Goal: Task Accomplishment & Management: Manage account settings

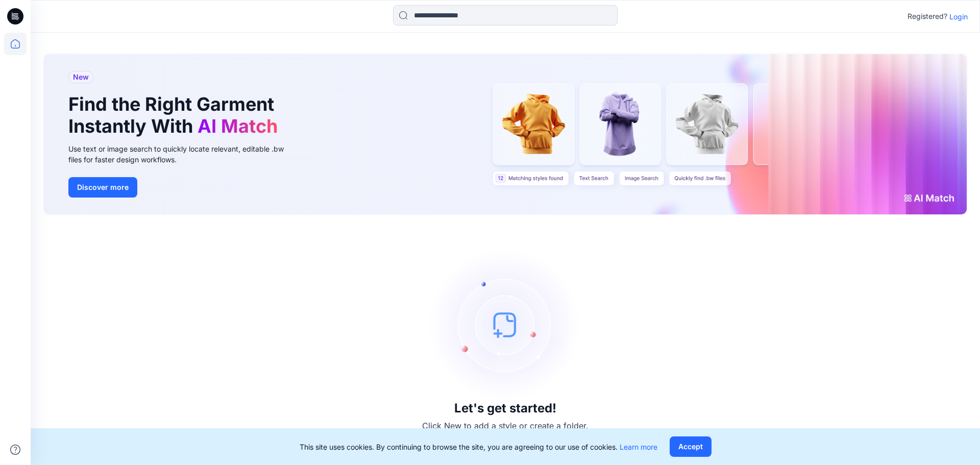
click at [965, 12] on p "Login" at bounding box center [959, 16] width 18 height 11
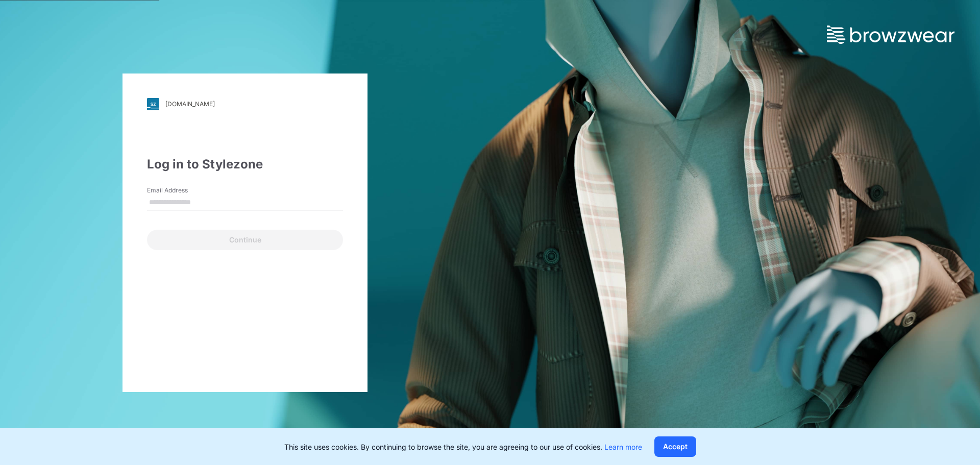
type input "**********"
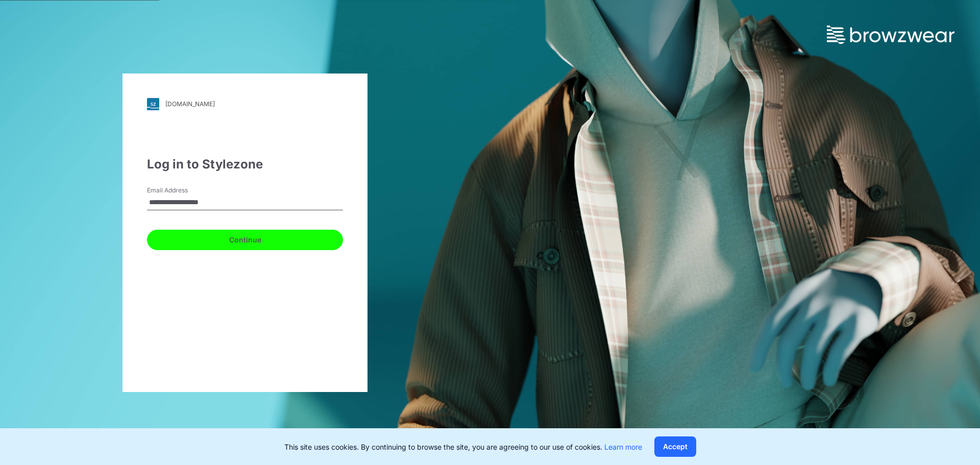
click at [247, 238] on button "Continue" at bounding box center [245, 240] width 196 height 20
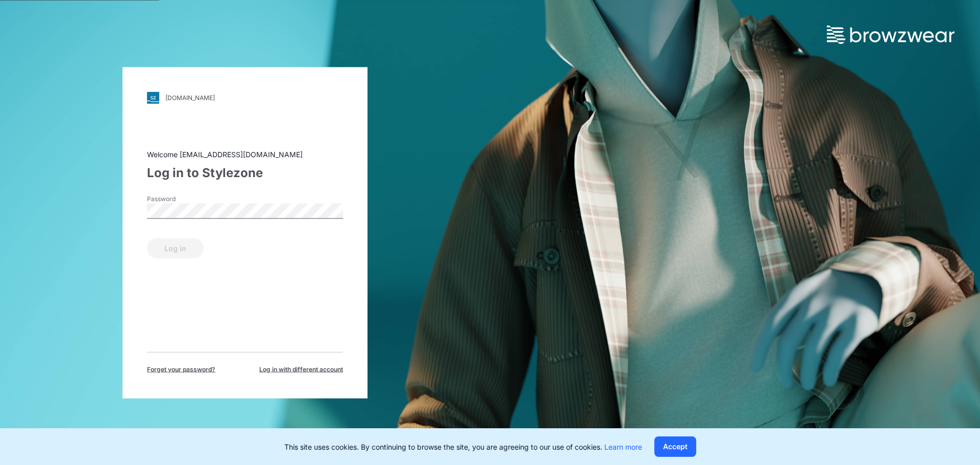
click at [190, 220] on div "Password" at bounding box center [245, 209] width 196 height 31
click at [200, 244] on button "Log in" at bounding box center [175, 248] width 57 height 20
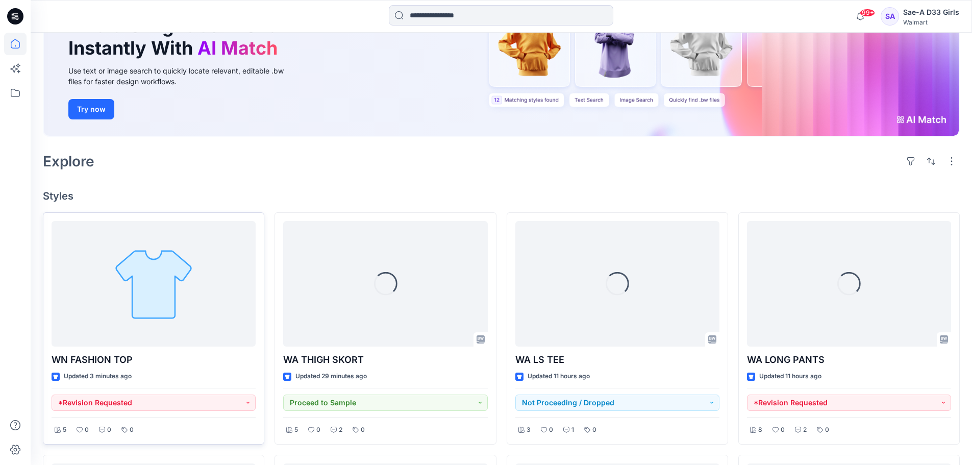
scroll to position [255, 0]
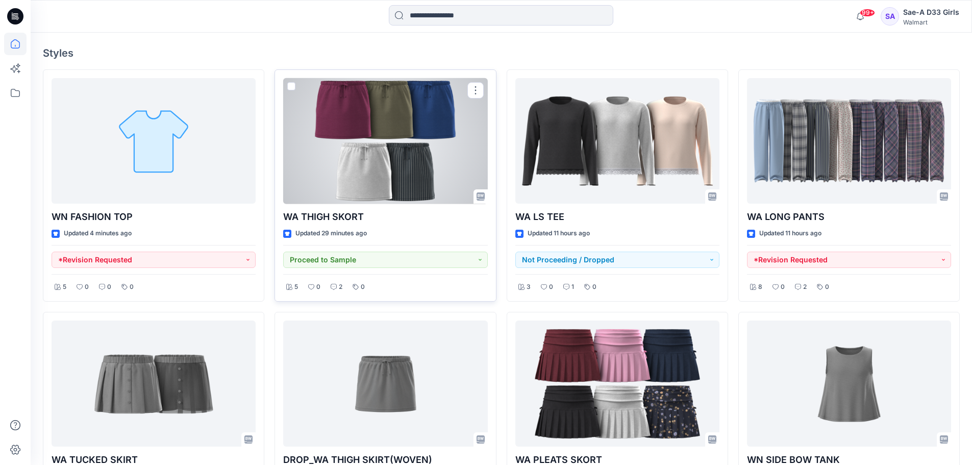
click at [419, 106] on div at bounding box center [385, 141] width 204 height 126
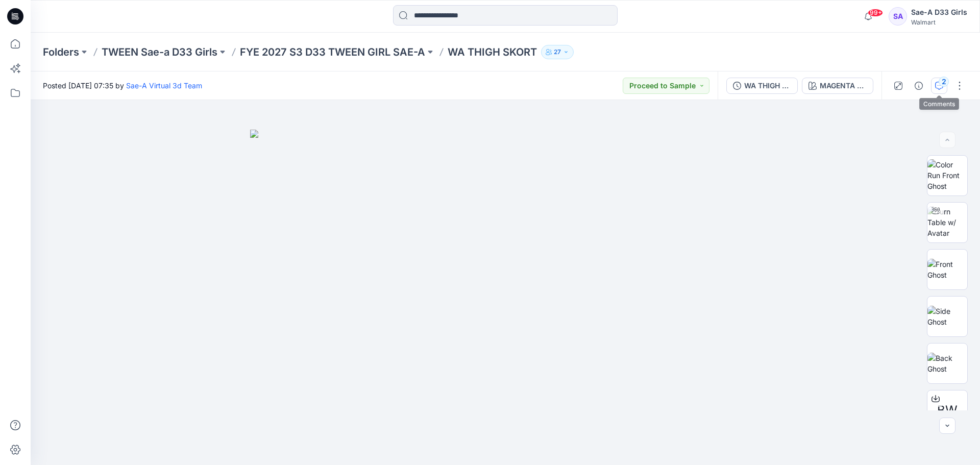
click at [937, 87] on icon "button" at bounding box center [939, 86] width 8 height 8
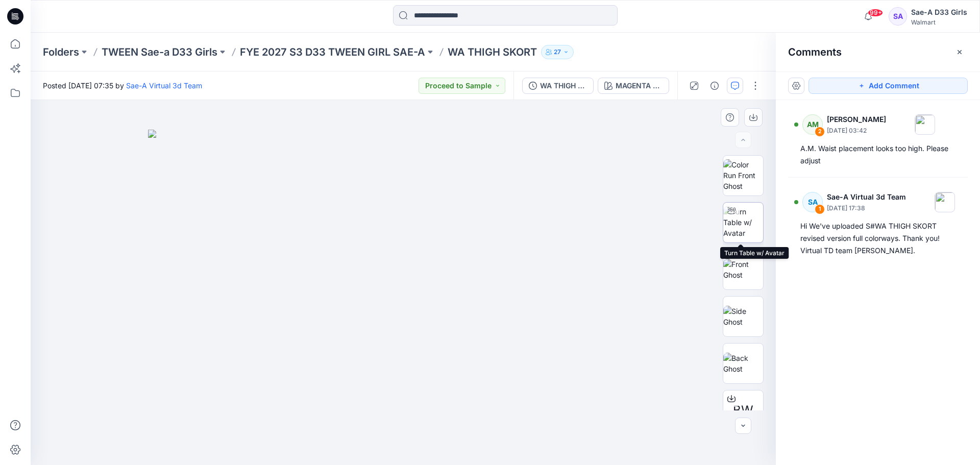
click at [744, 225] on img at bounding box center [743, 222] width 40 height 32
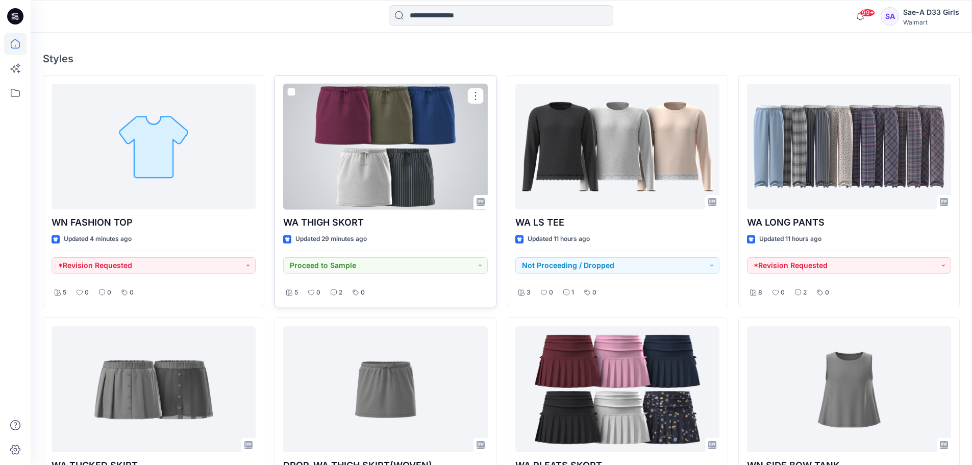
scroll to position [255, 0]
